Goal: Task Accomplishment & Management: Use online tool/utility

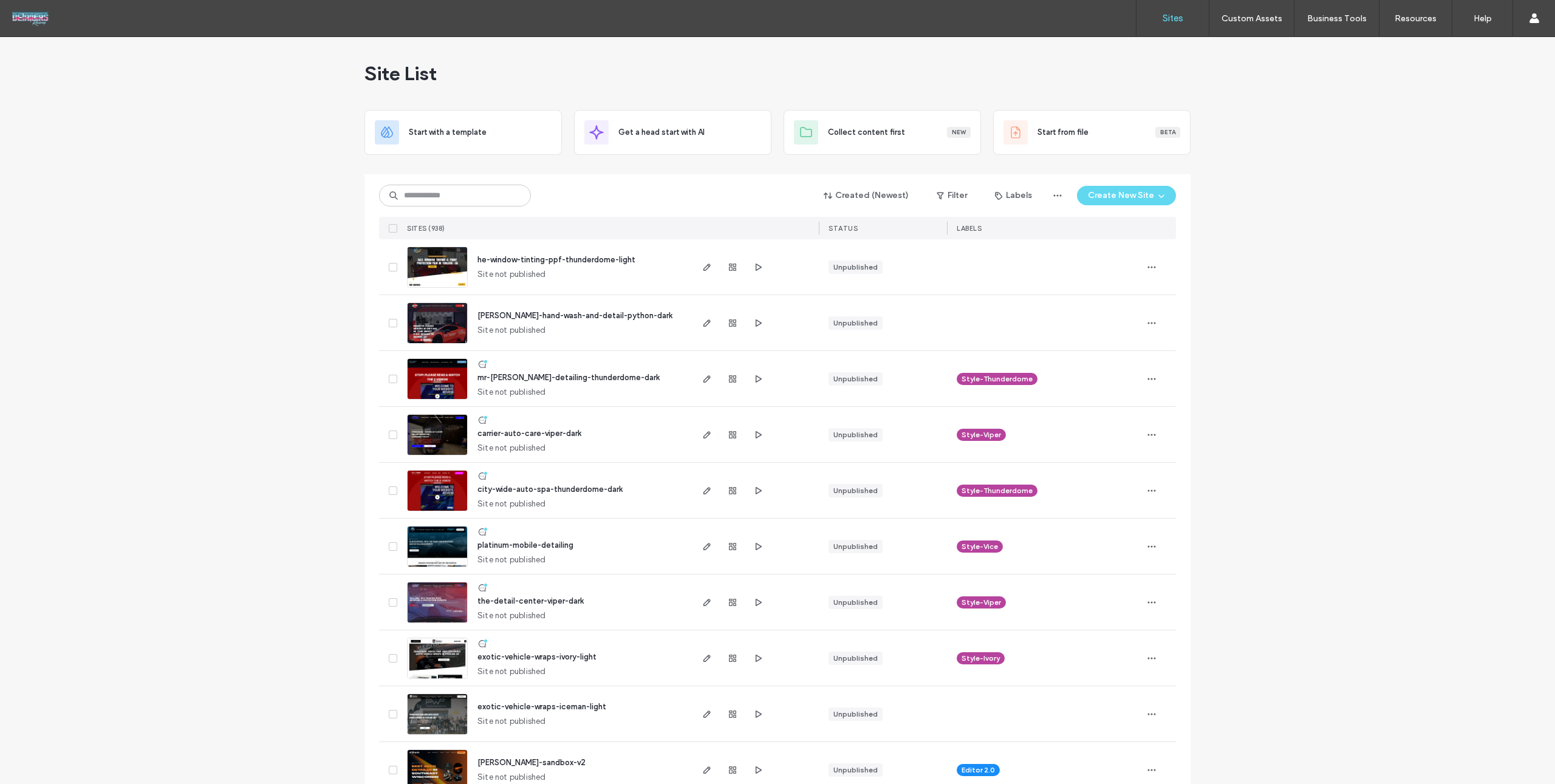
scroll to position [3, 0]
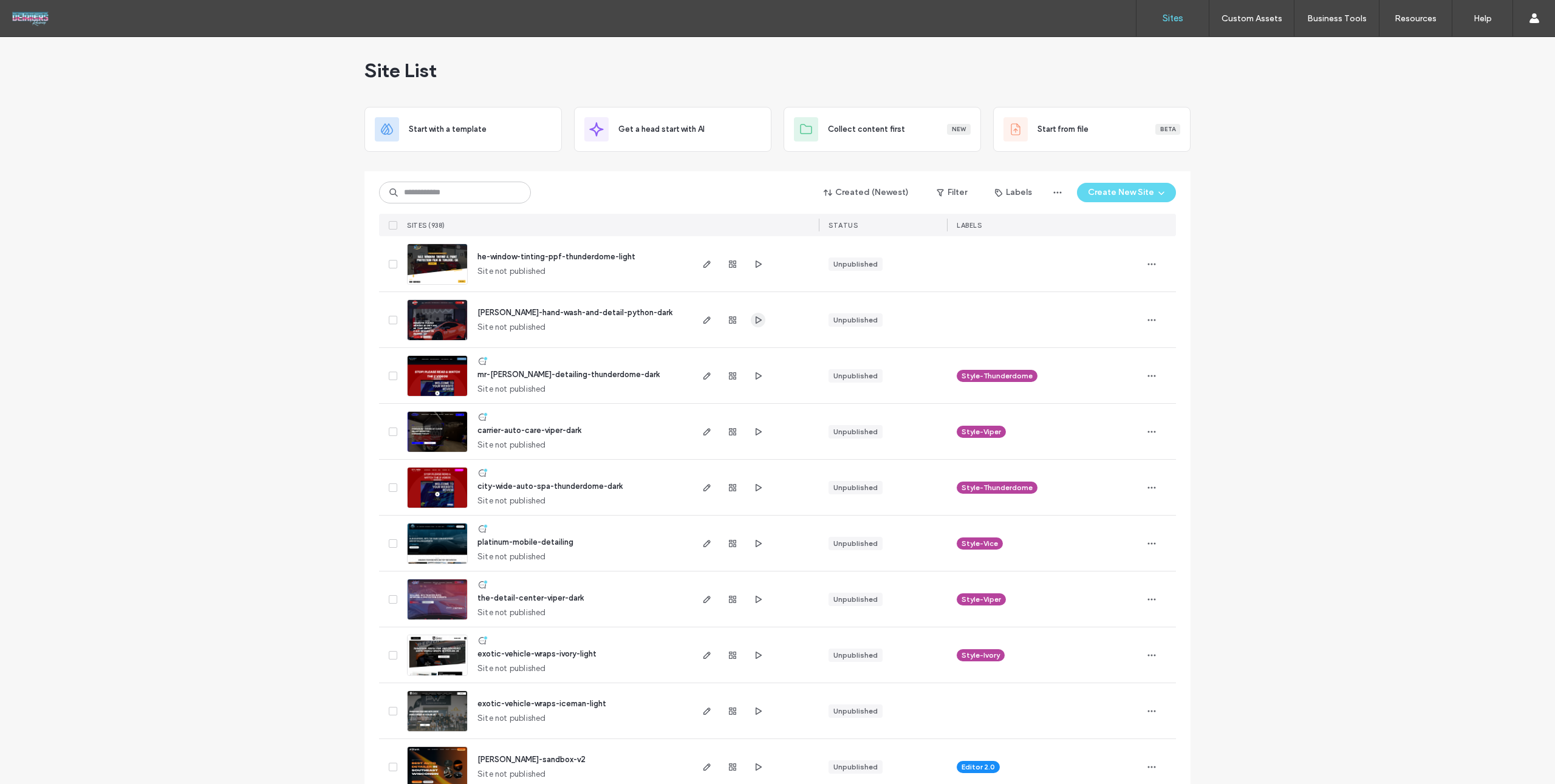
click at [756, 321] on use "button" at bounding box center [759, 319] width 6 height 7
click at [700, 316] on span "button" at bounding box center [708, 320] width 15 height 15
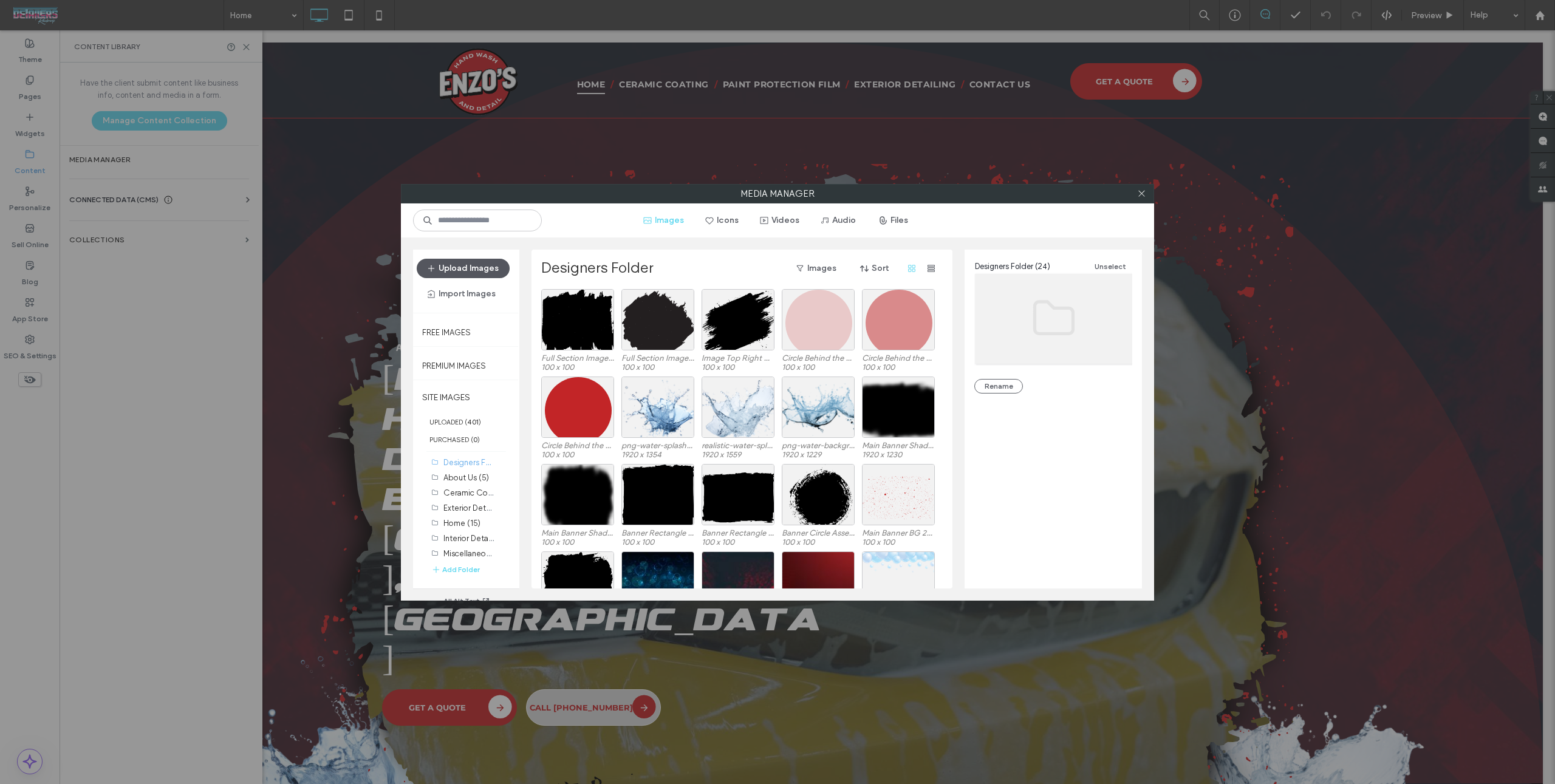
click at [493, 260] on button "Upload Images" at bounding box center [463, 268] width 93 height 19
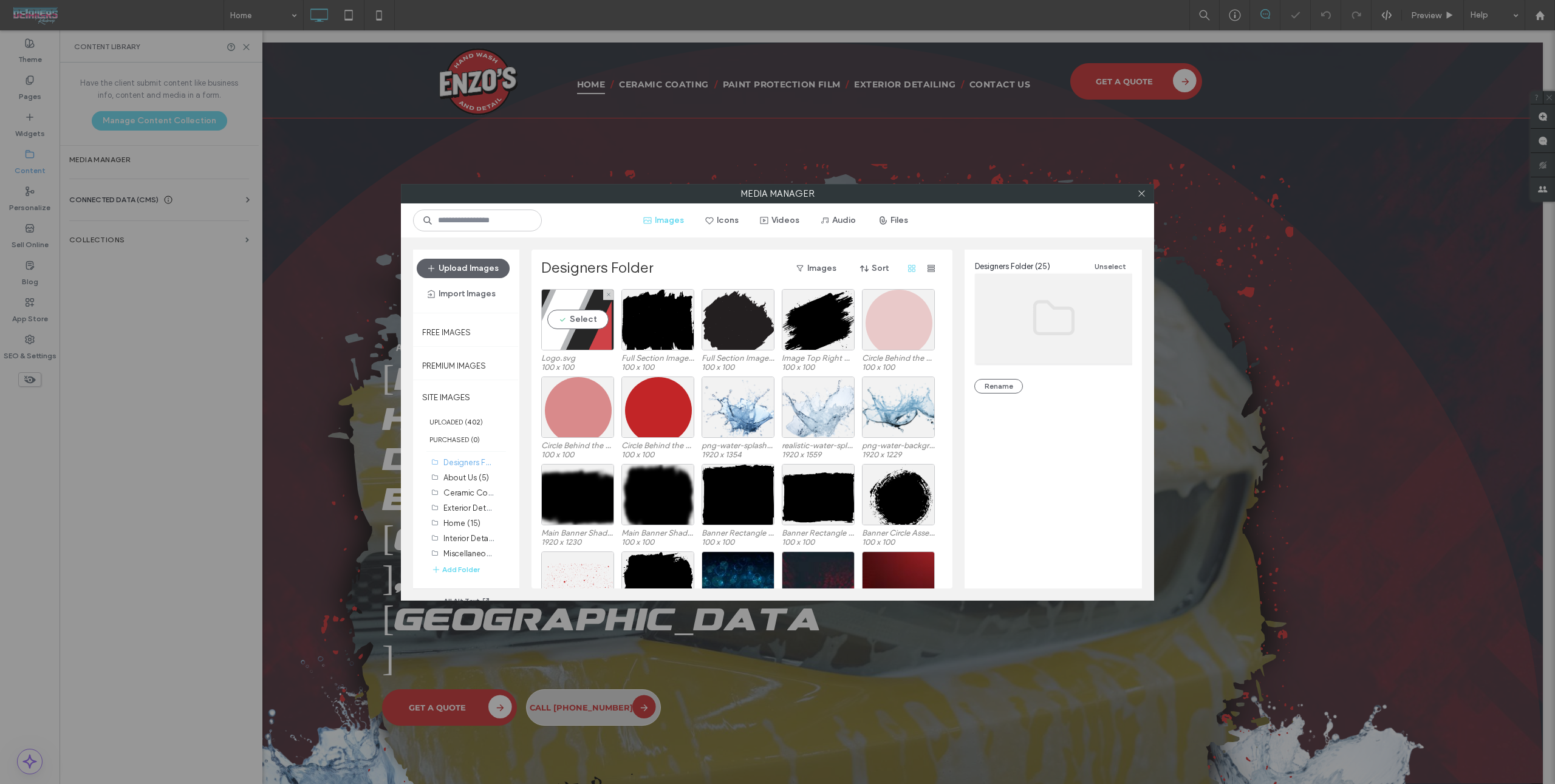
click at [571, 320] on div "Select" at bounding box center [577, 319] width 73 height 61
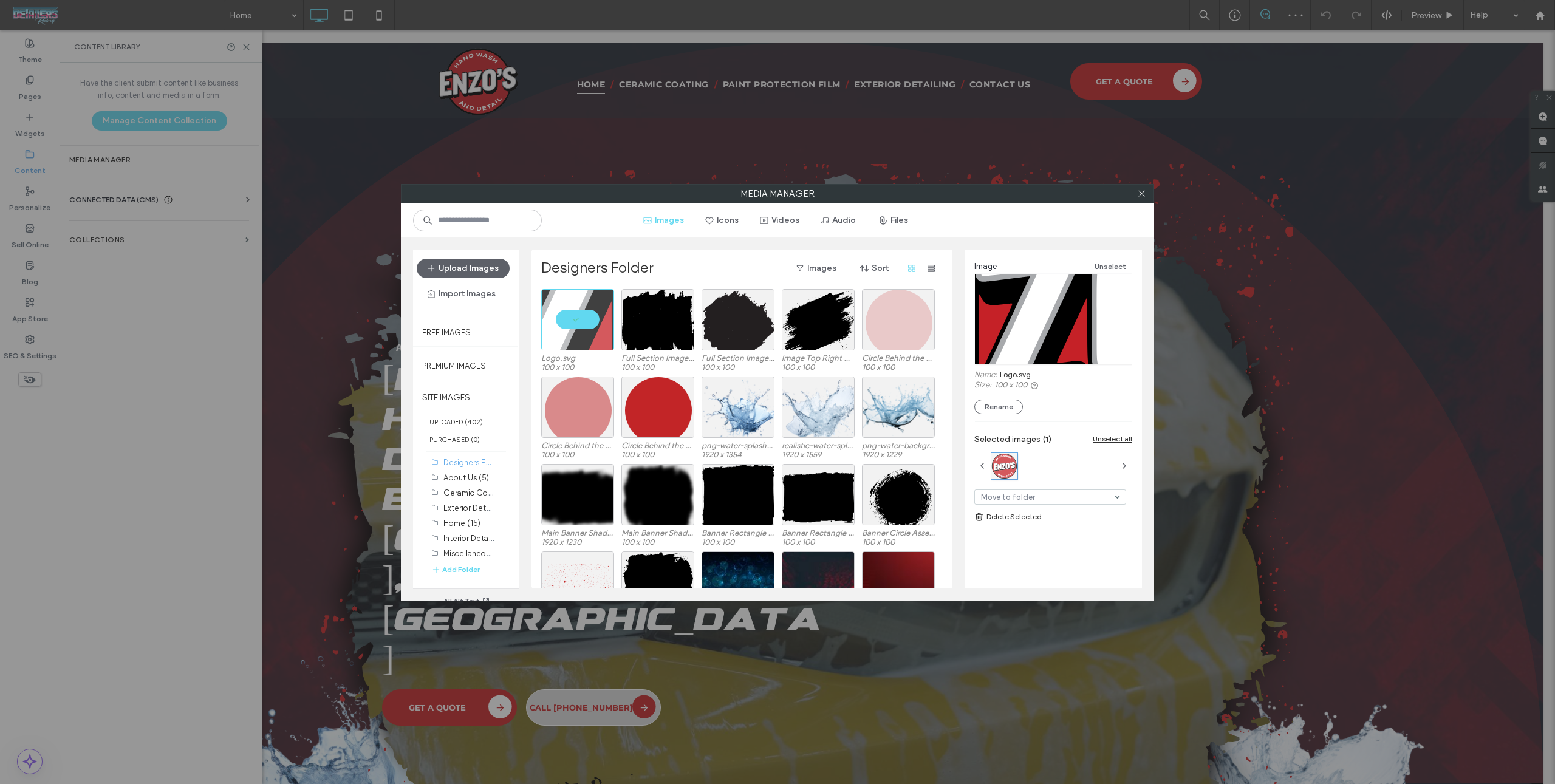
click at [1012, 375] on link "Logo.svg" at bounding box center [1015, 374] width 31 height 9
click at [490, 269] on button "Upload Images" at bounding box center [463, 268] width 93 height 19
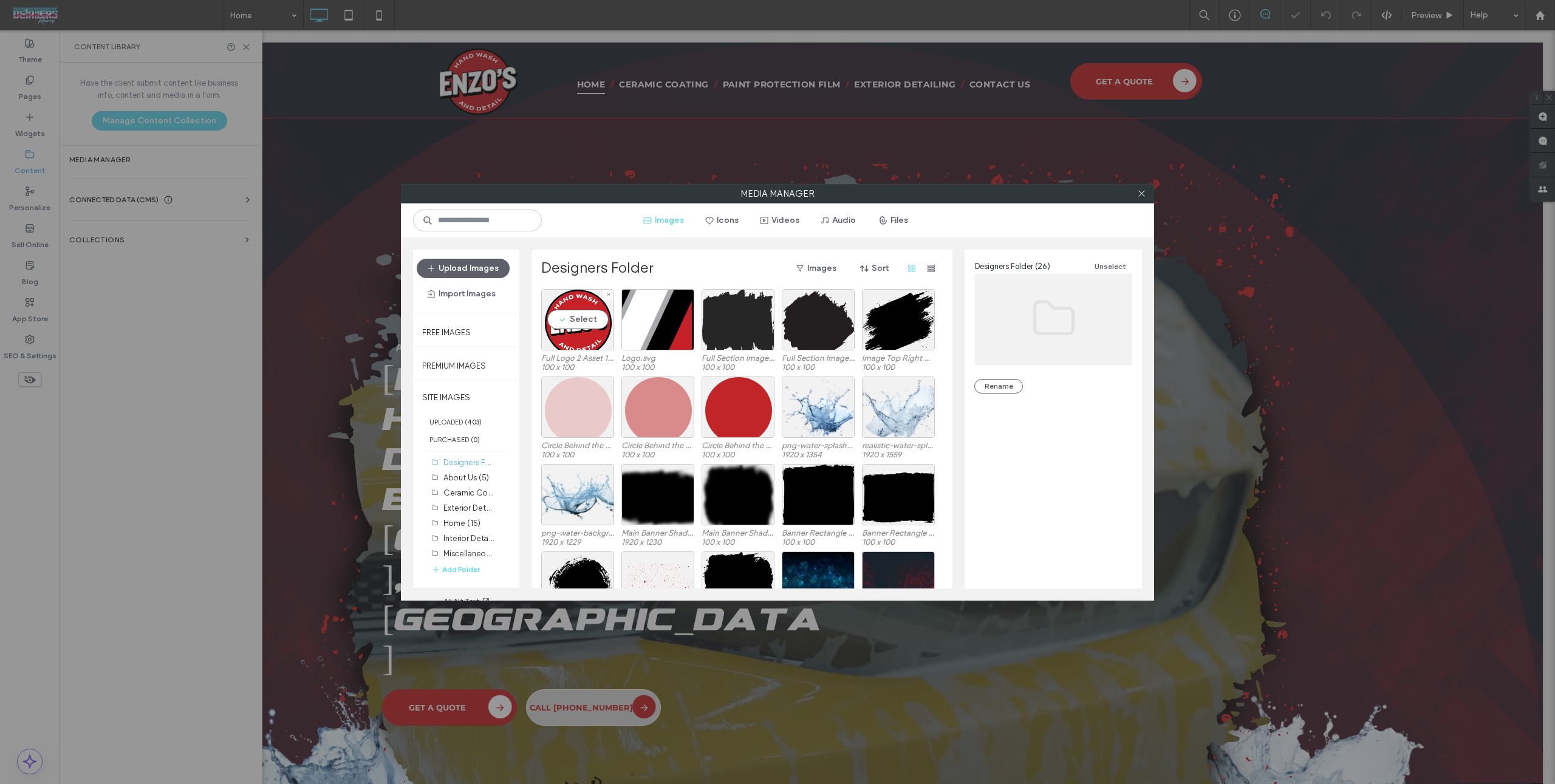
drag, startPoint x: 583, startPoint y: 324, endPoint x: 703, endPoint y: 327, distance: 120.0
click at [583, 324] on div "Select" at bounding box center [577, 319] width 73 height 61
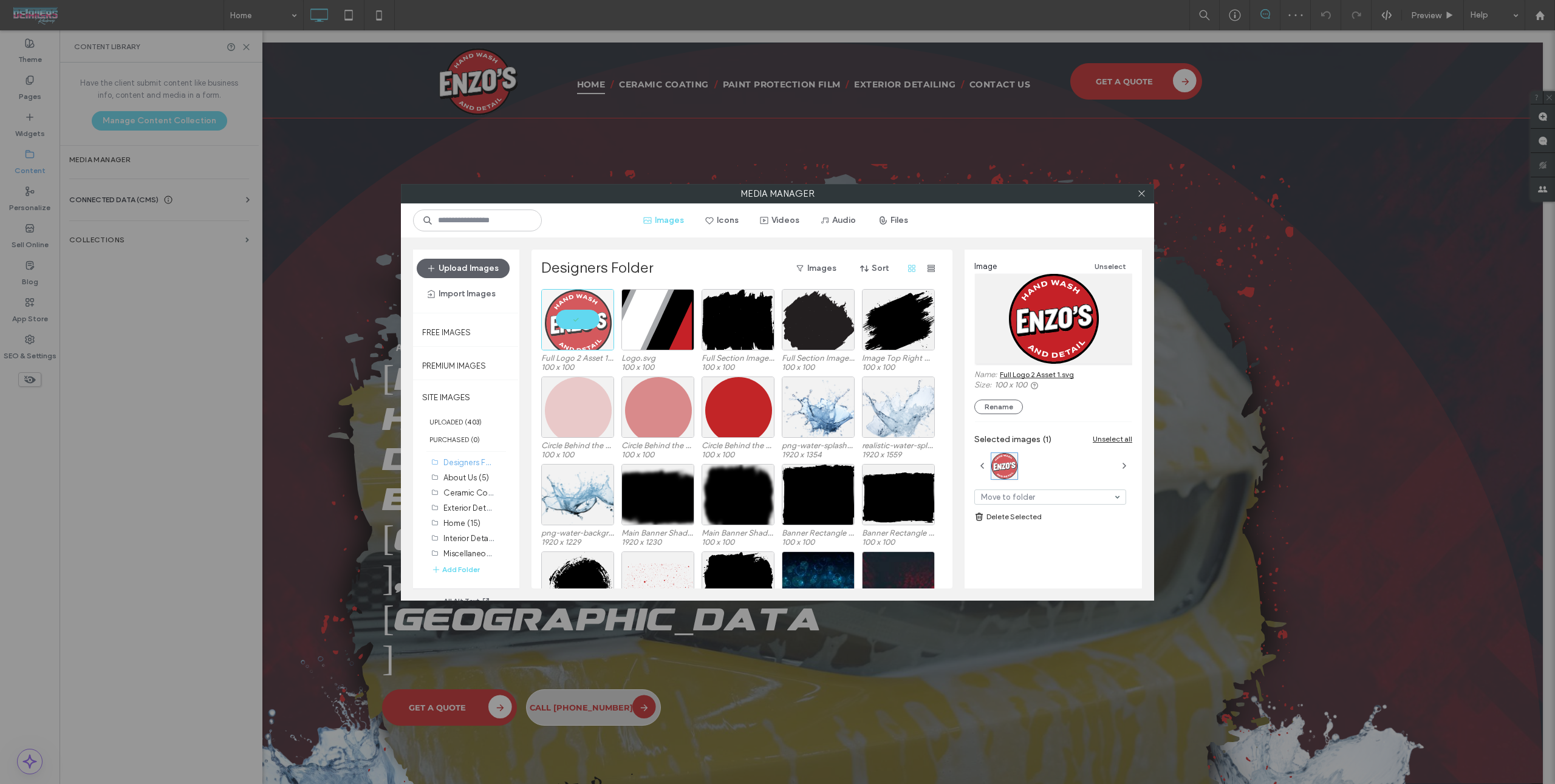
click at [1060, 371] on link "Full Logo 2 Asset 1.svg" at bounding box center [1037, 374] width 74 height 9
click at [1145, 195] on icon at bounding box center [1142, 193] width 9 height 9
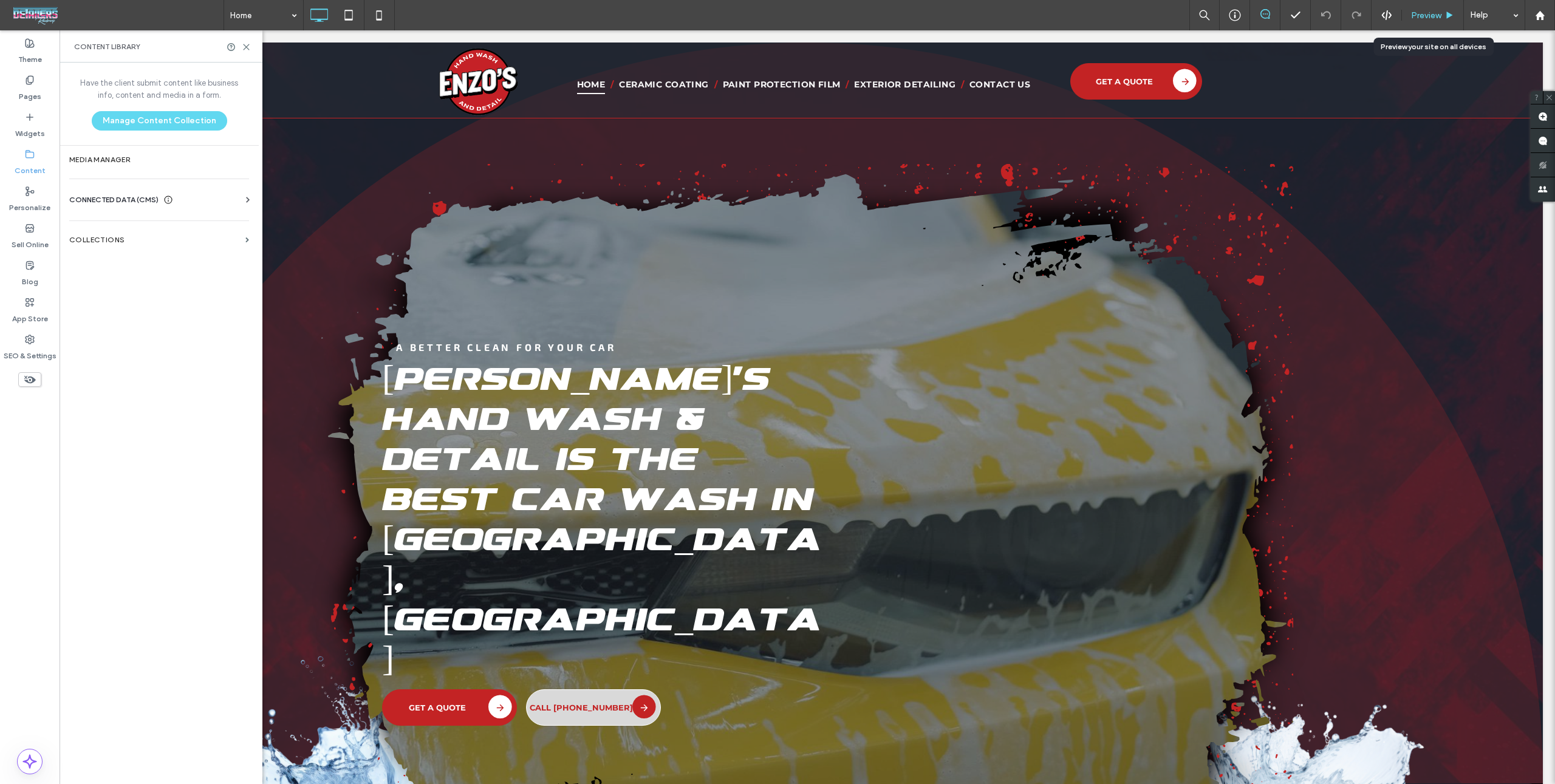
click at [1425, 20] on div "Preview" at bounding box center [1433, 15] width 62 height 31
click at [1425, 16] on span "Preview" at bounding box center [1426, 15] width 31 height 10
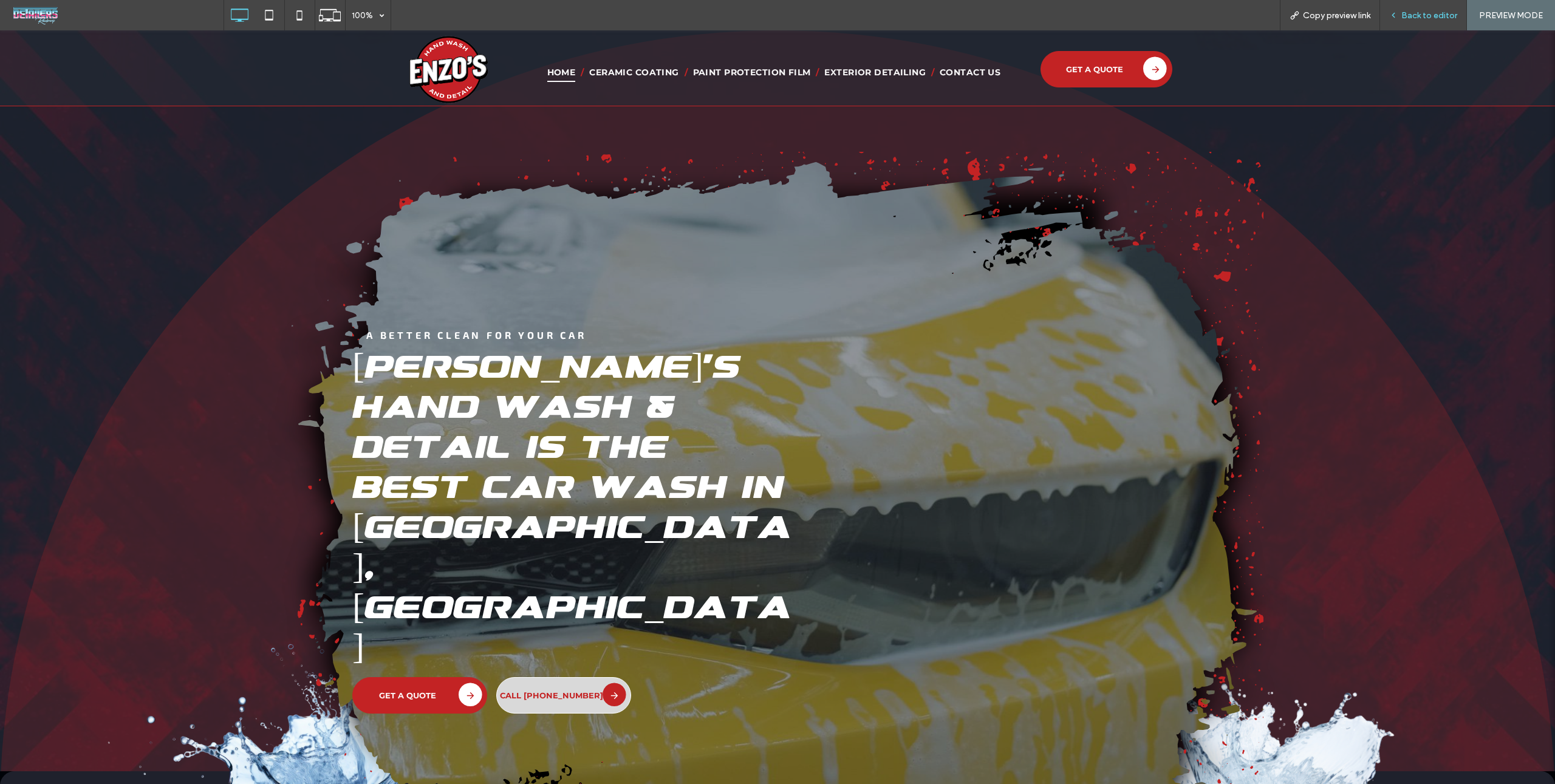
click at [1446, 11] on span "Back to editor" at bounding box center [1429, 15] width 56 height 10
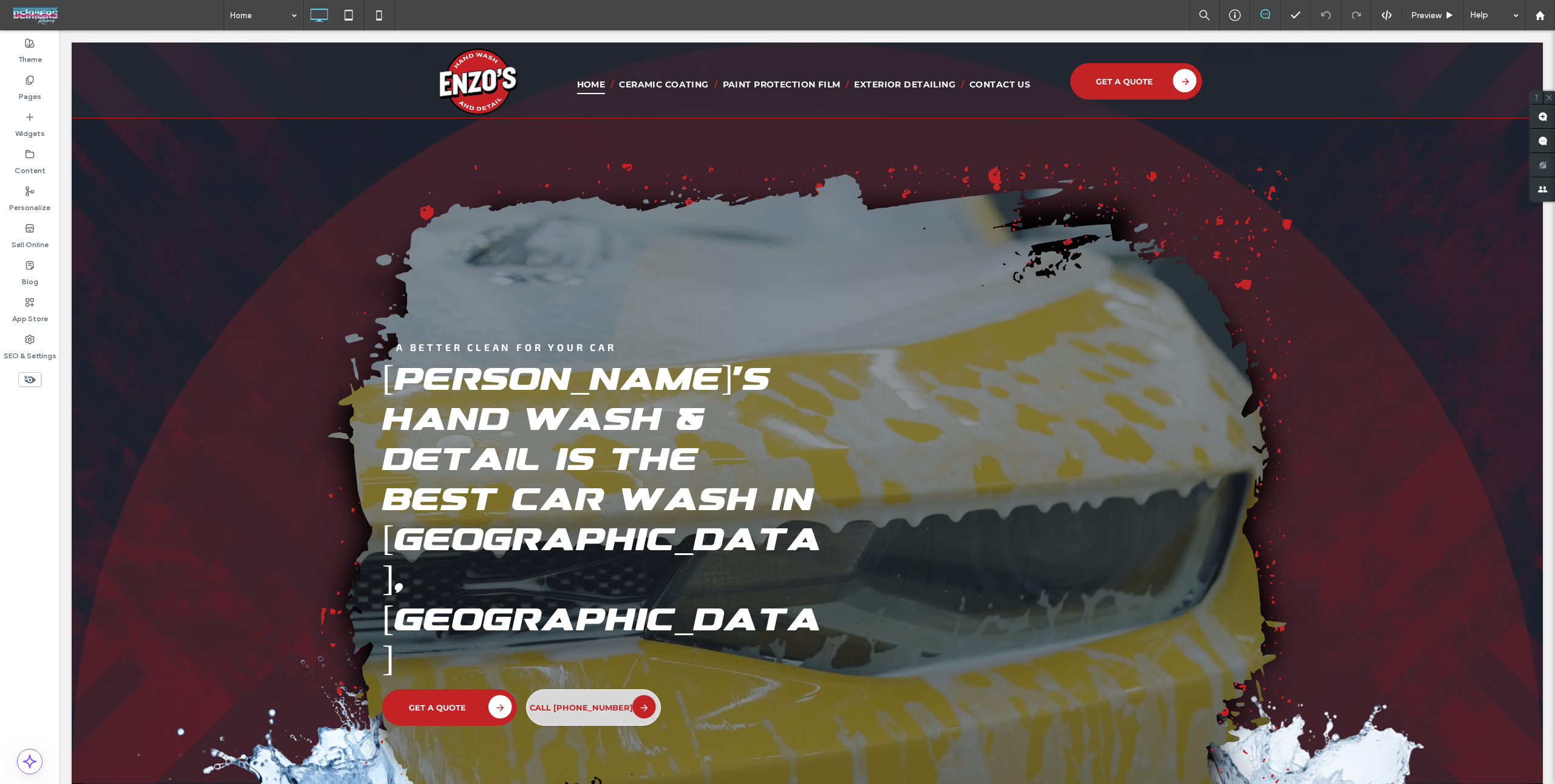
click at [488, 17] on div "Home Preview Help" at bounding box center [889, 15] width 1332 height 31
click at [1000, 14] on div "Home Preview Help" at bounding box center [889, 15] width 1332 height 31
click at [37, 353] on label "SEO & Settings" at bounding box center [30, 353] width 53 height 17
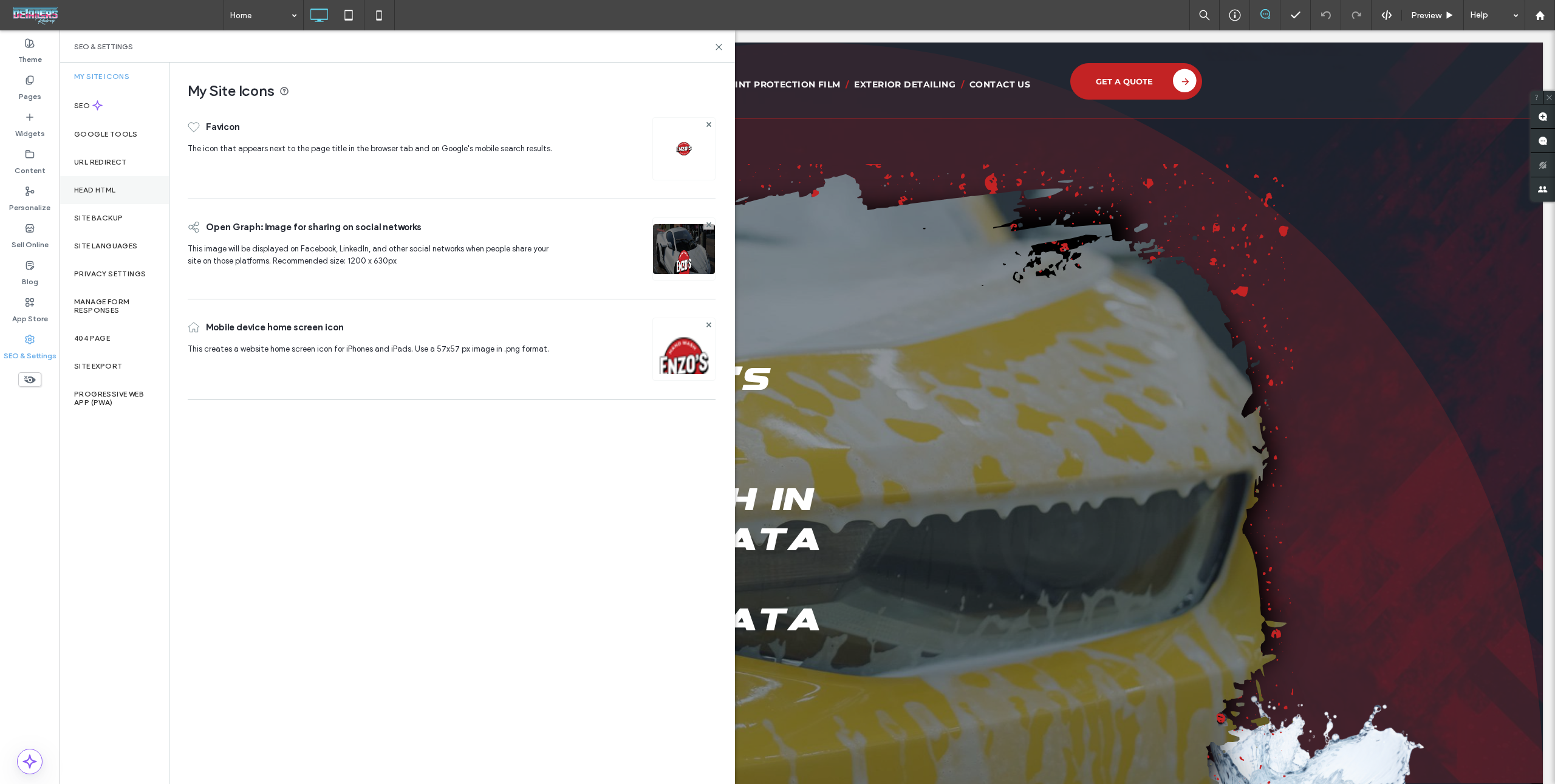
drag, startPoint x: 108, startPoint y: 182, endPoint x: 98, endPoint y: 189, distance: 12.2
click at [107, 183] on div "Head HTML" at bounding box center [114, 190] width 109 height 28
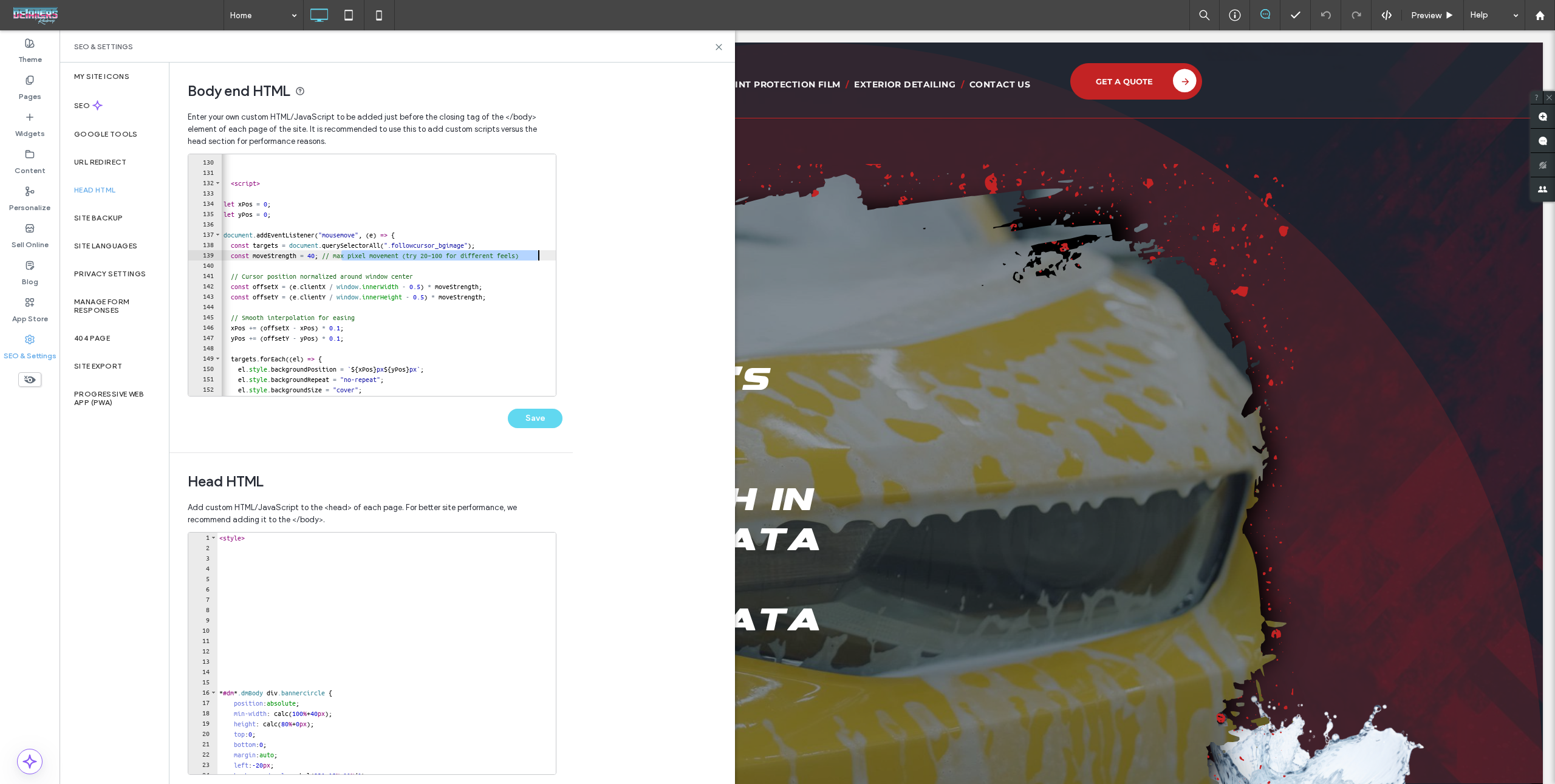
scroll to position [0, 35]
drag, startPoint x: 341, startPoint y: 253, endPoint x: 571, endPoint y: 256, distance: 230.0
click at [574, 256] on div "**********" at bounding box center [452, 423] width 566 height 721
type textarea "**********"
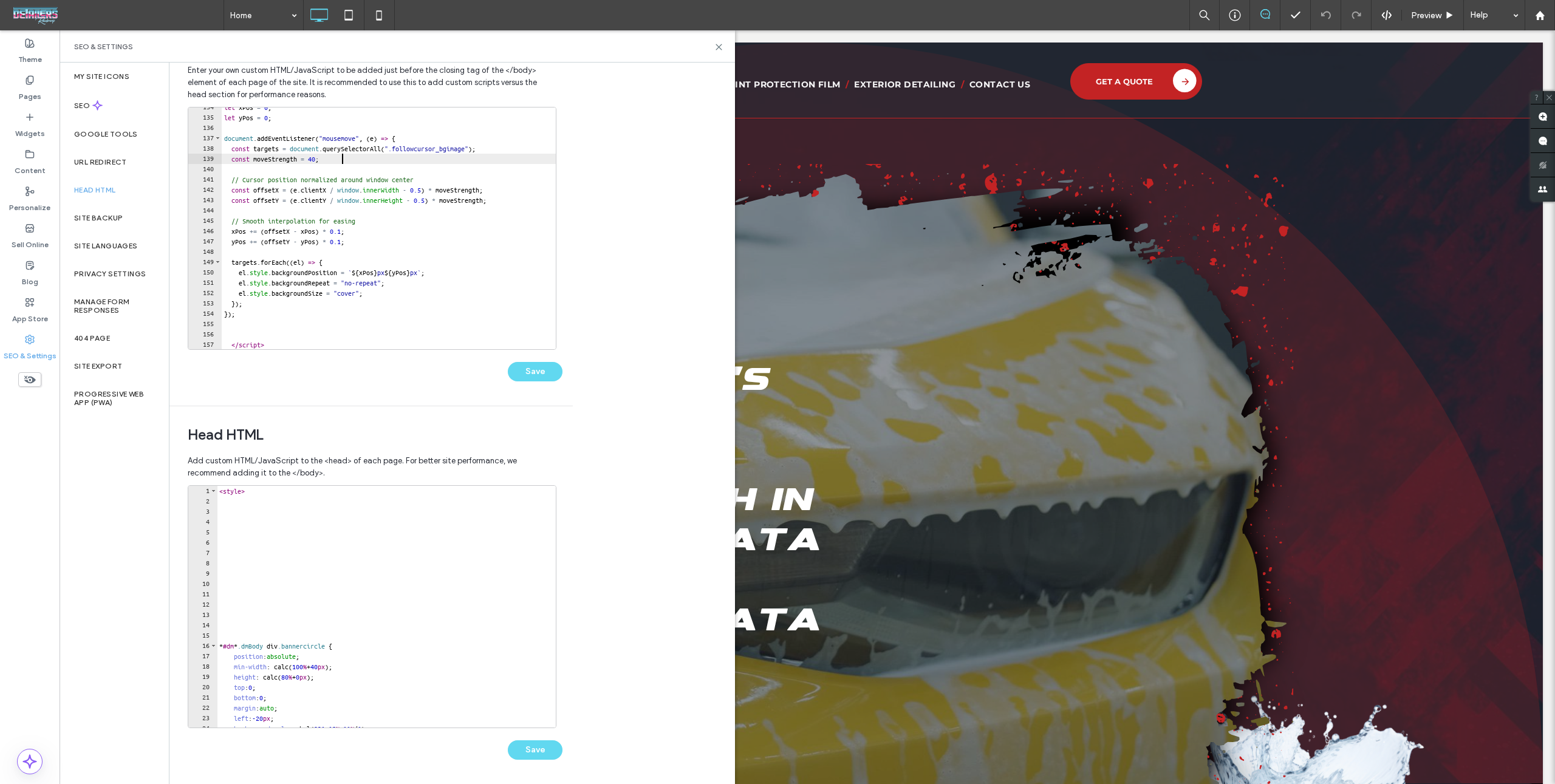
scroll to position [47, 0]
click at [546, 361] on button "Save" at bounding box center [534, 370] width 55 height 19
click at [597, 330] on div "**********" at bounding box center [452, 423] width 566 height 721
click at [719, 49] on icon at bounding box center [719, 47] width 9 height 9
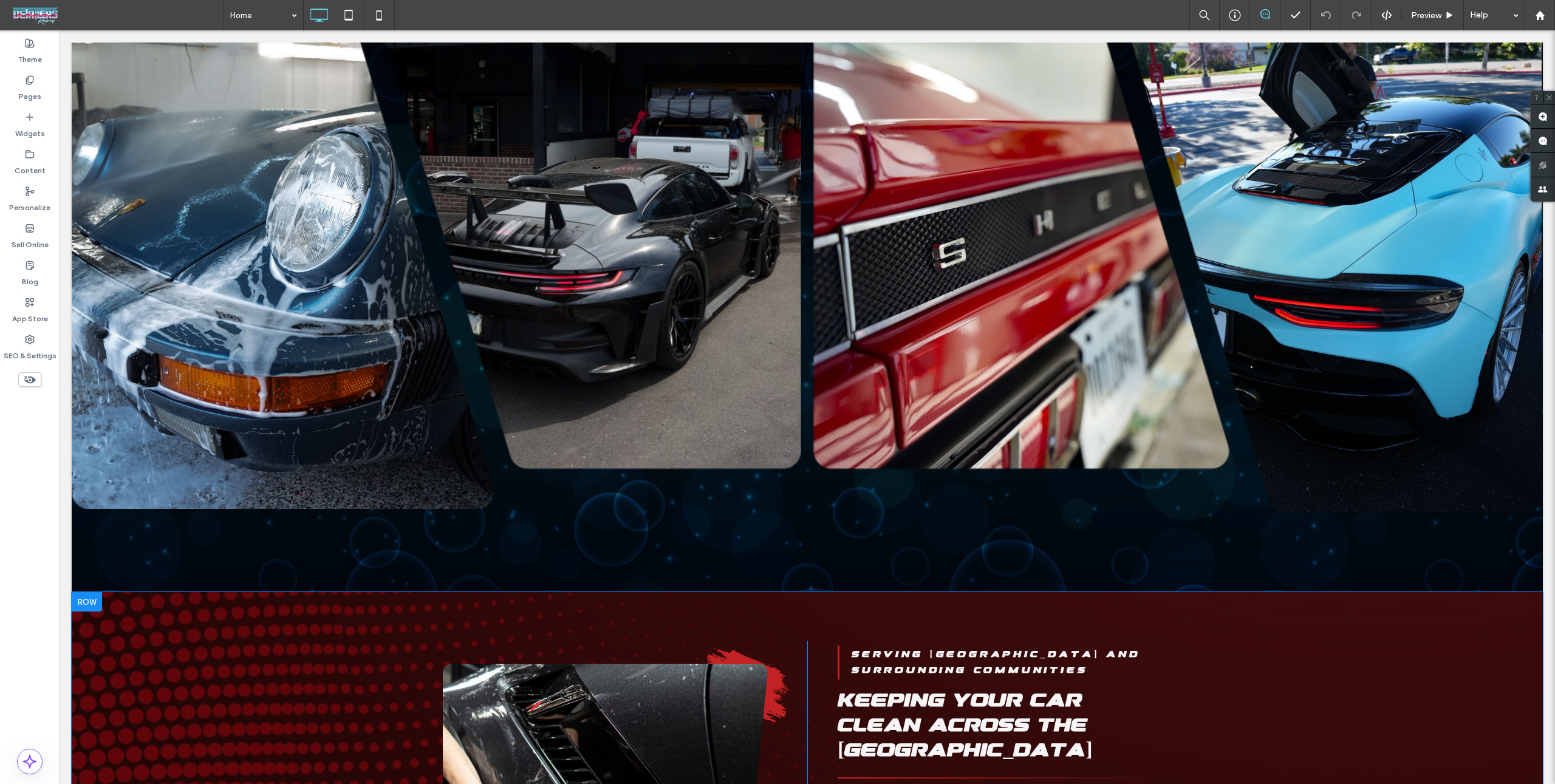
scroll to position [2933, 0]
